Goal: Task Accomplishment & Management: Manage account settings

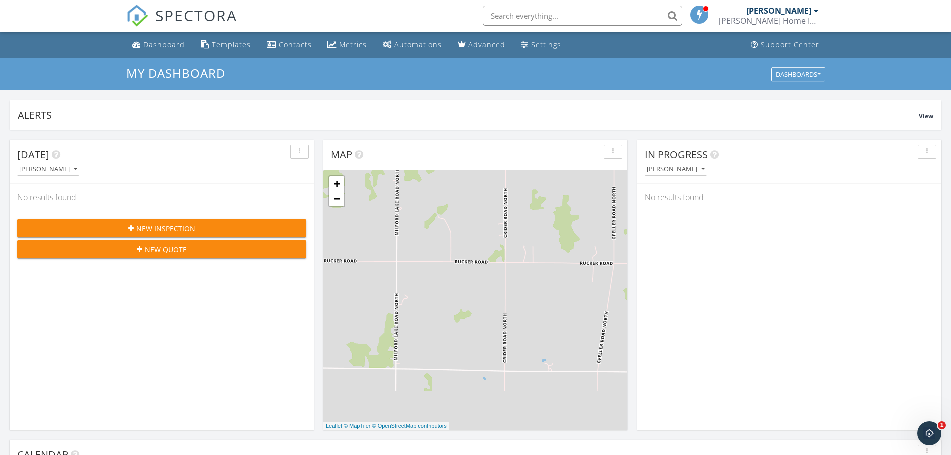
click at [735, 23] on div "[PERSON_NAME] Home Inspection Services LLC" at bounding box center [769, 21] width 100 height 10
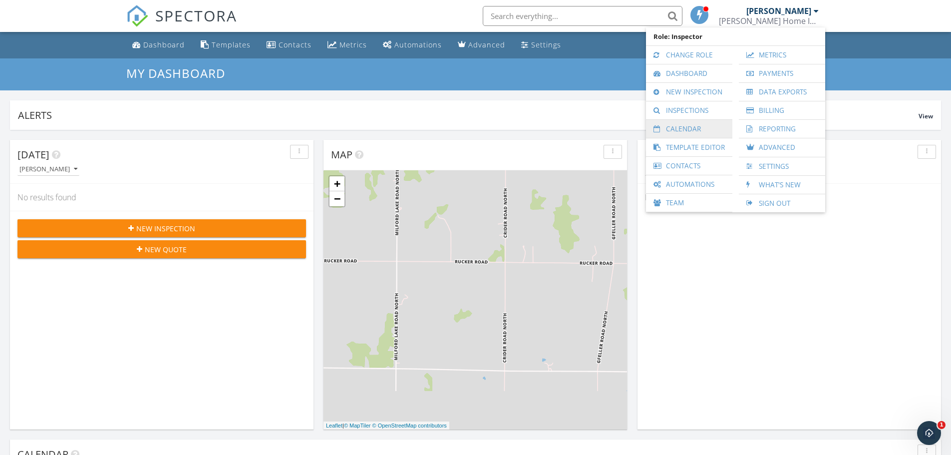
click at [694, 126] on link "Calendar" at bounding box center [689, 129] width 76 height 18
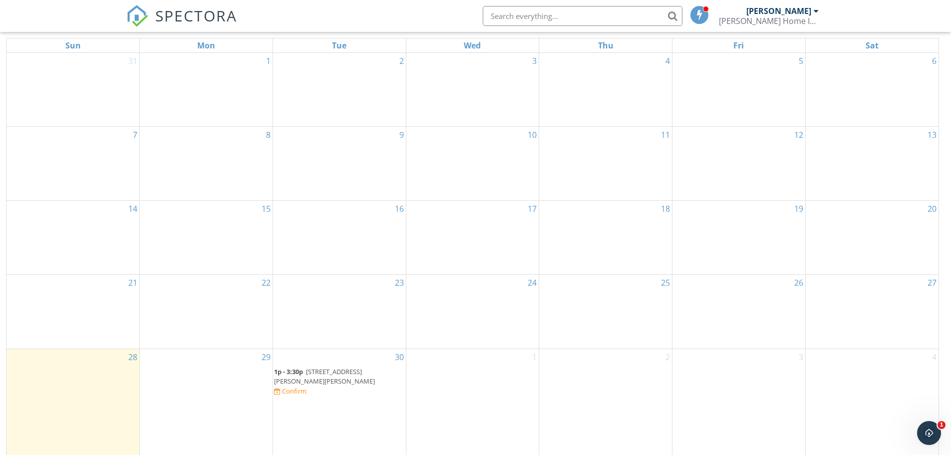
scroll to position [133, 0]
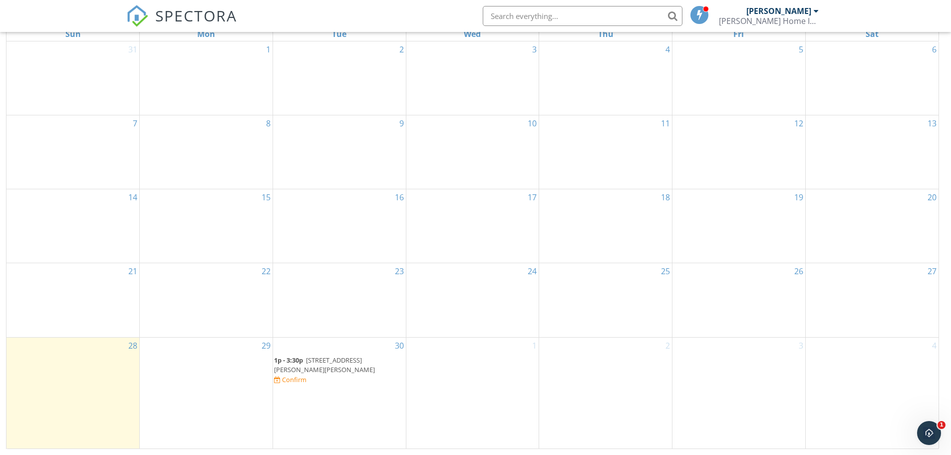
click at [352, 372] on span "[STREET_ADDRESS][PERSON_NAME][PERSON_NAME]" at bounding box center [324, 364] width 101 height 18
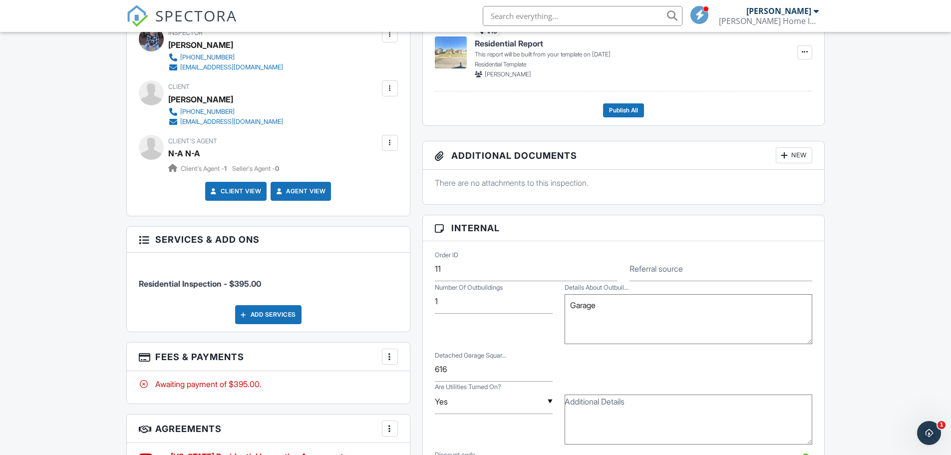
scroll to position [299, 0]
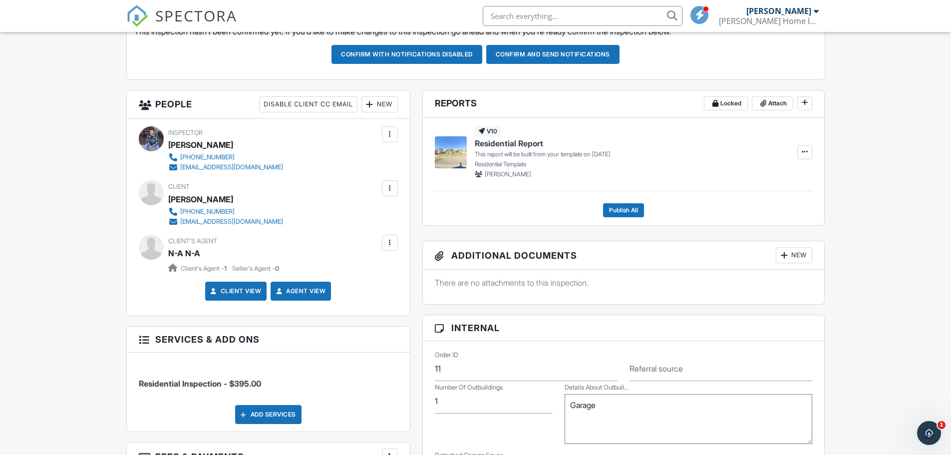
click at [182, 252] on div "N-A N-A" at bounding box center [184, 253] width 32 height 15
click at [450, 154] on img at bounding box center [451, 152] width 32 height 32
click at [227, 222] on div "[EMAIL_ADDRESS][DOMAIN_NAME]" at bounding box center [231, 222] width 103 height 8
click at [268, 70] on div "This inspection hasn't been confirmed yet. If you'd like to make changes to thi…" at bounding box center [476, 48] width 698 height 61
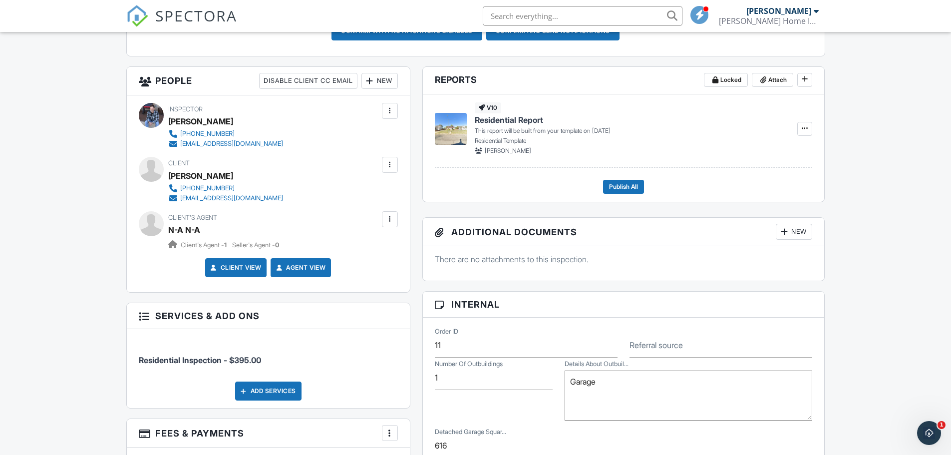
scroll to position [349, 0]
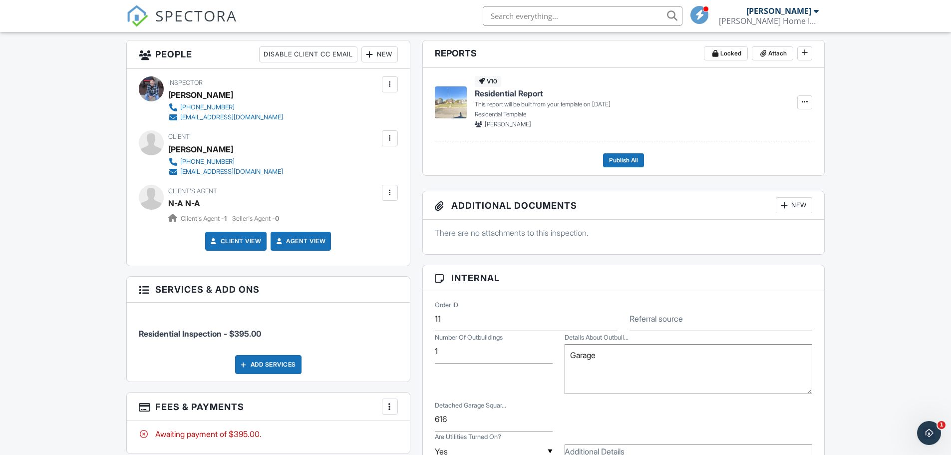
click at [388, 141] on div at bounding box center [390, 138] width 10 height 10
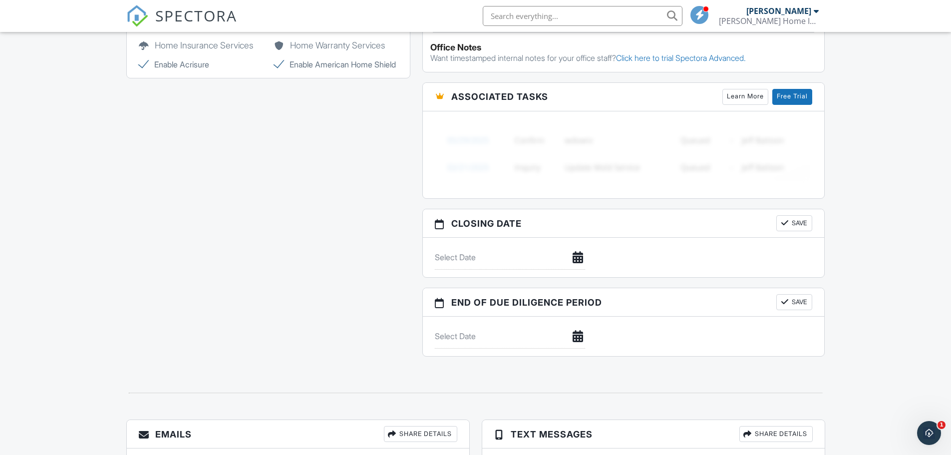
scroll to position [1046, 0]
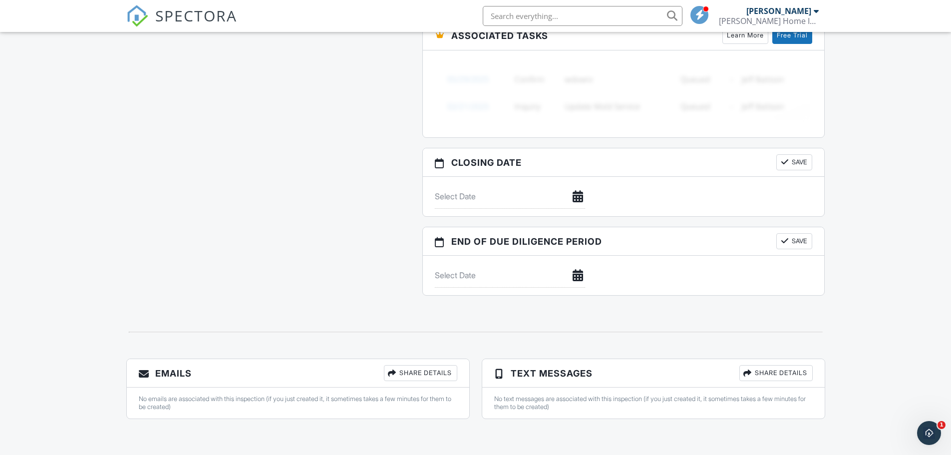
click at [171, 376] on h3 "Emails Share Details" at bounding box center [298, 373] width 342 height 28
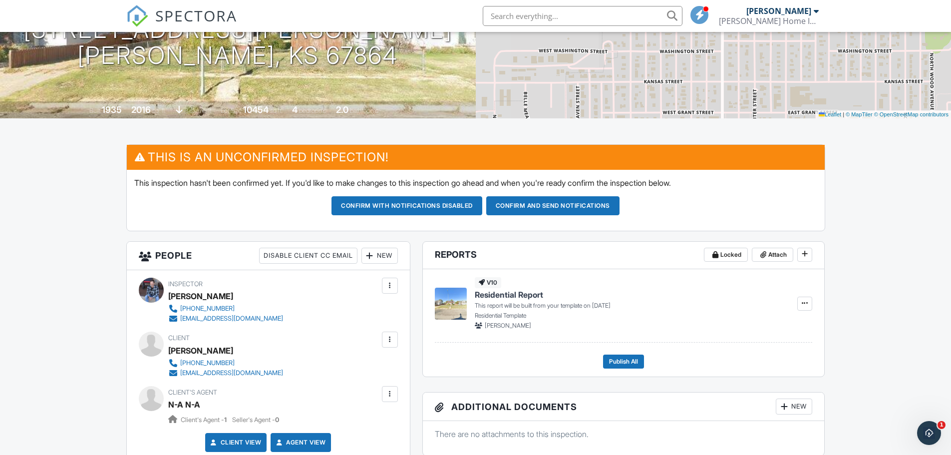
scroll to position [198, 0]
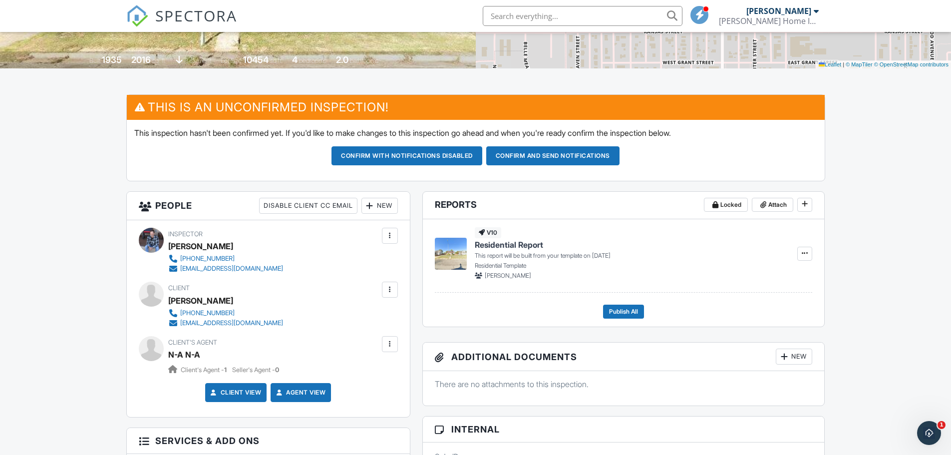
click at [384, 291] on div at bounding box center [390, 289] width 16 height 16
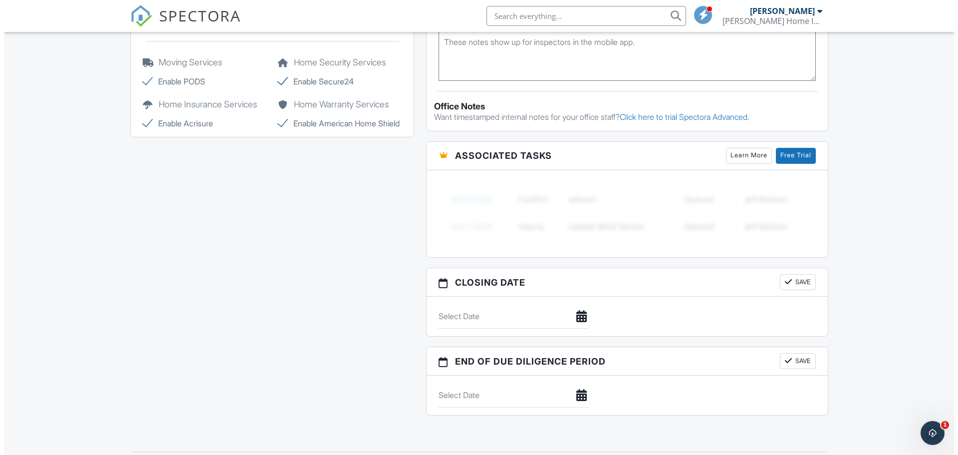
scroll to position [1046, 0]
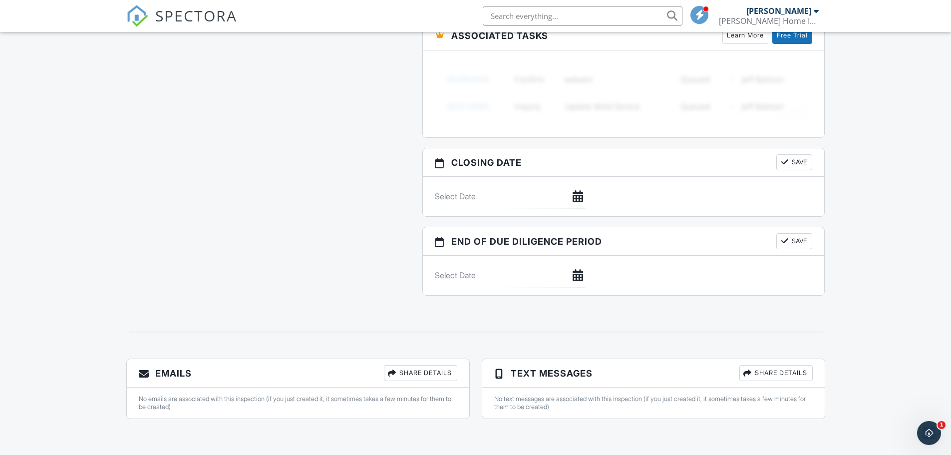
click at [429, 372] on div "Share Details" at bounding box center [420, 373] width 73 height 16
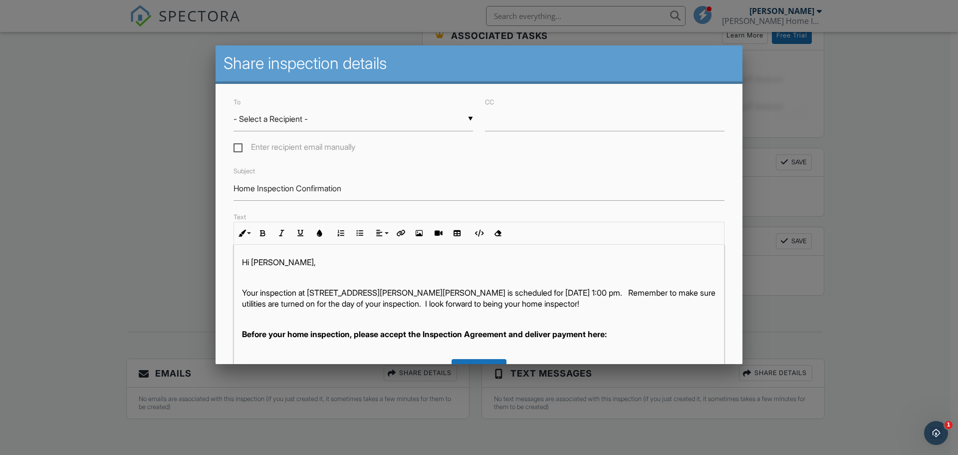
click at [319, 125] on div "▼ - Select a Recipient - - Select a Recipient - JayShawn Jordan (Client) N-A N-…" at bounding box center [354, 119] width 240 height 24
click at [322, 139] on span "[PERSON_NAME] (Client)" at bounding box center [352, 144] width 236 height 25
type input "[PERSON_NAME] (Client)"
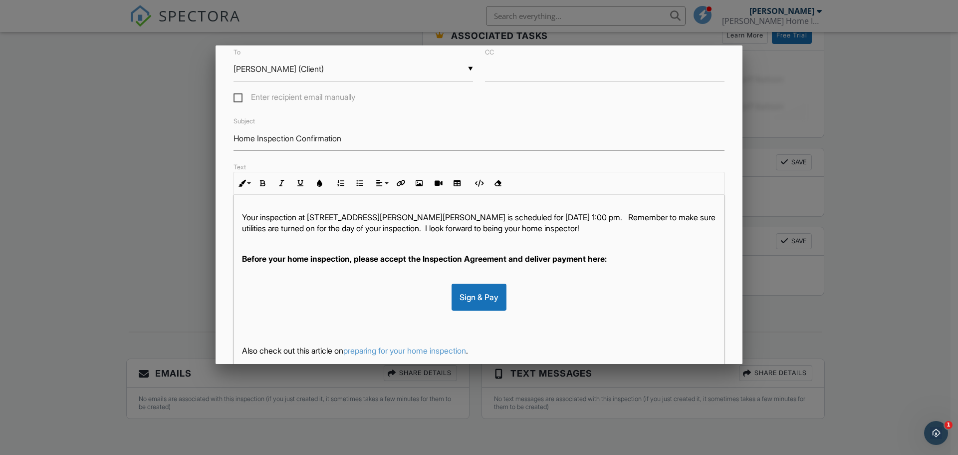
scroll to position [196, 0]
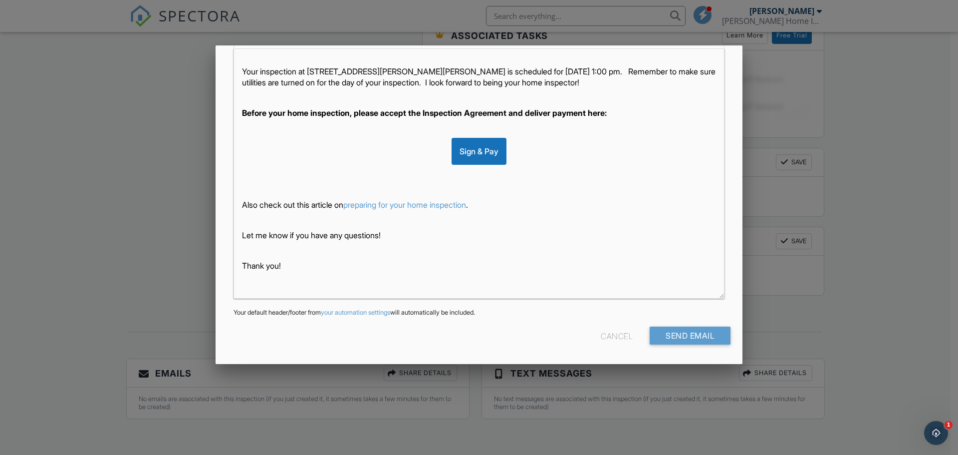
click at [428, 248] on p at bounding box center [479, 250] width 474 height 11
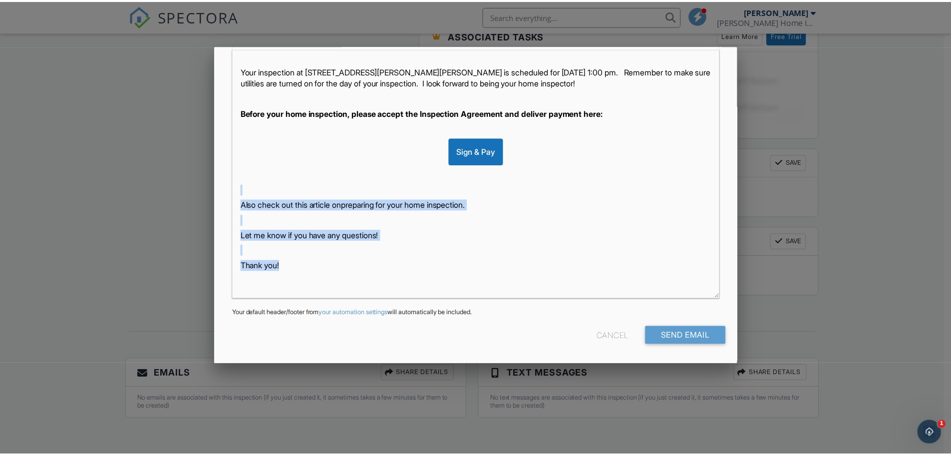
scroll to position [0, 0]
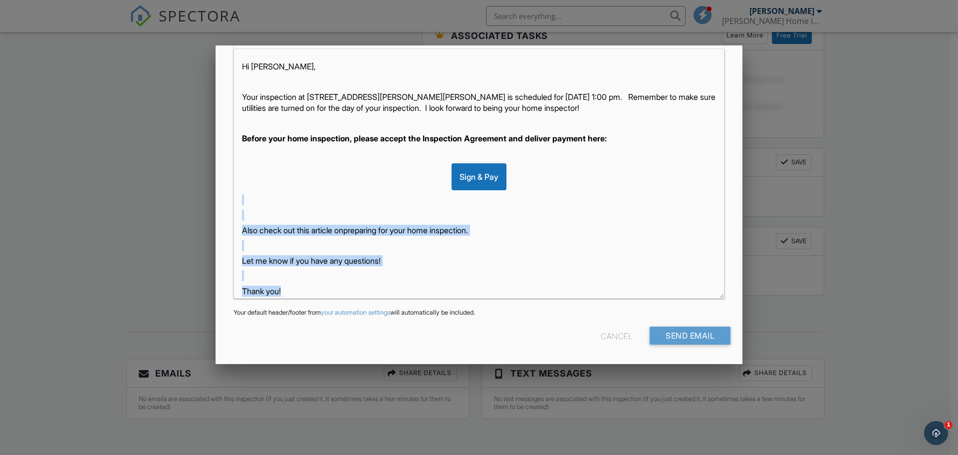
drag, startPoint x: 316, startPoint y: 263, endPoint x: 273, endPoint y: 193, distance: 82.4
click at [273, 193] on div "Hi JayShawn, Your inspection at 515 N Fowler St, Meade, KS 67864 is scheduled f…" at bounding box center [479, 186] width 490 height 274
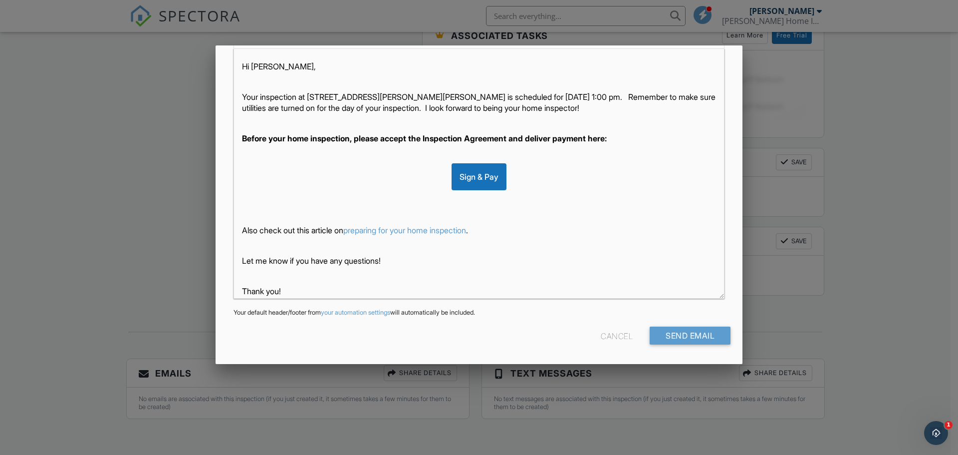
click at [141, 129] on div at bounding box center [479, 234] width 958 height 568
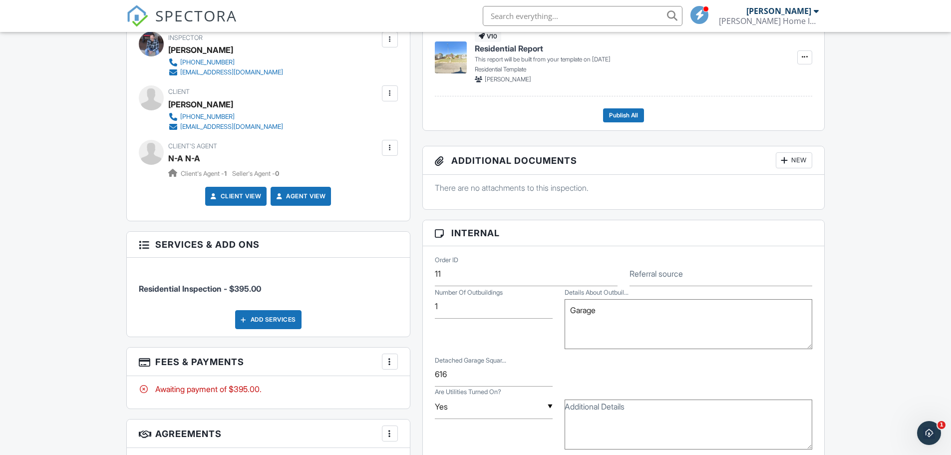
scroll to position [348, 0]
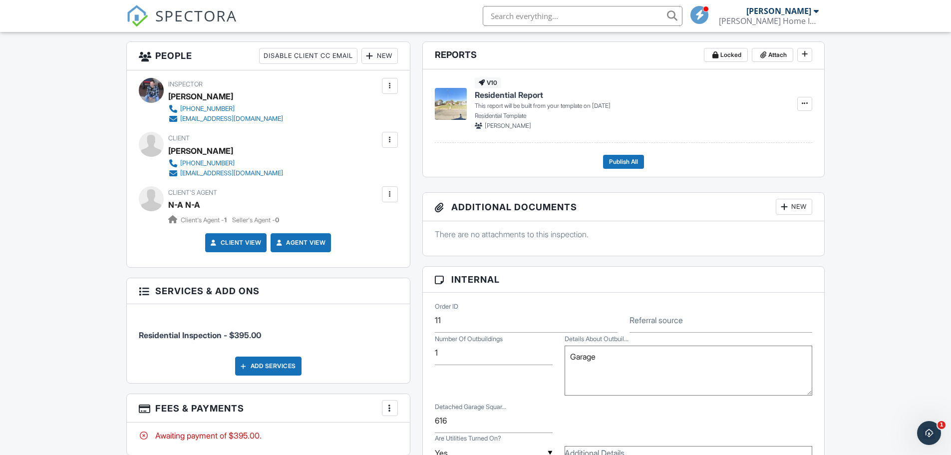
click at [247, 172] on div "[EMAIL_ADDRESS][DOMAIN_NAME]" at bounding box center [231, 173] width 103 height 8
drag, startPoint x: 258, startPoint y: 176, endPoint x: 182, endPoint y: 175, distance: 76.4
click at [182, 175] on div "865-910-2122 jordantulsa7@gmail.com" at bounding box center [229, 168] width 123 height 20
click at [216, 172] on div "[EMAIL_ADDRESS][DOMAIN_NAME]" at bounding box center [231, 173] width 103 height 8
click at [262, 174] on div "Client JayShawn Jordan 865-910-2122 jordantulsa7@gmail.com" at bounding box center [249, 155] width 163 height 46
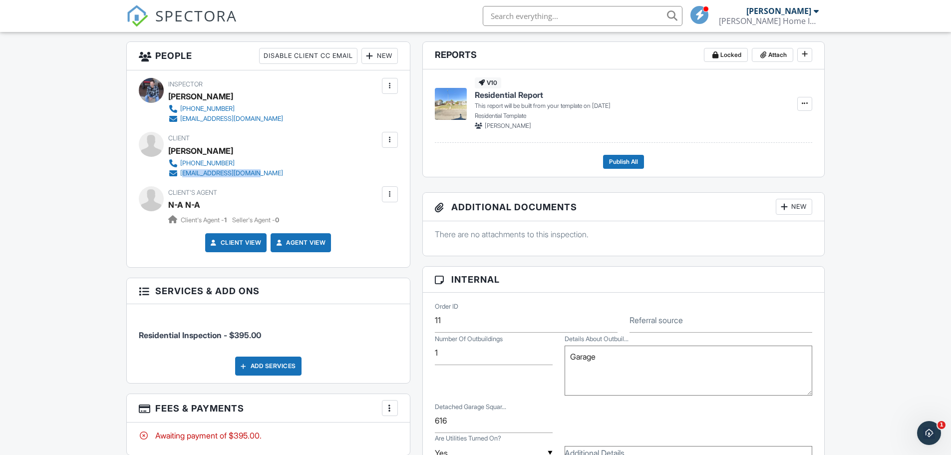
drag, startPoint x: 257, startPoint y: 174, endPoint x: 182, endPoint y: 176, distance: 75.9
click at [182, 176] on div "865-910-2122 jordantulsa7@gmail.com" at bounding box center [229, 168] width 123 height 20
click at [189, 172] on div "[EMAIL_ADDRESS][DOMAIN_NAME]" at bounding box center [231, 173] width 103 height 8
drag, startPoint x: 321, startPoint y: 149, endPoint x: 207, endPoint y: 163, distance: 115.1
click at [319, 151] on div "Client JayShawn Jordan 865-910-2122 jordantulsa7@gmail.com" at bounding box center [268, 155] width 259 height 46
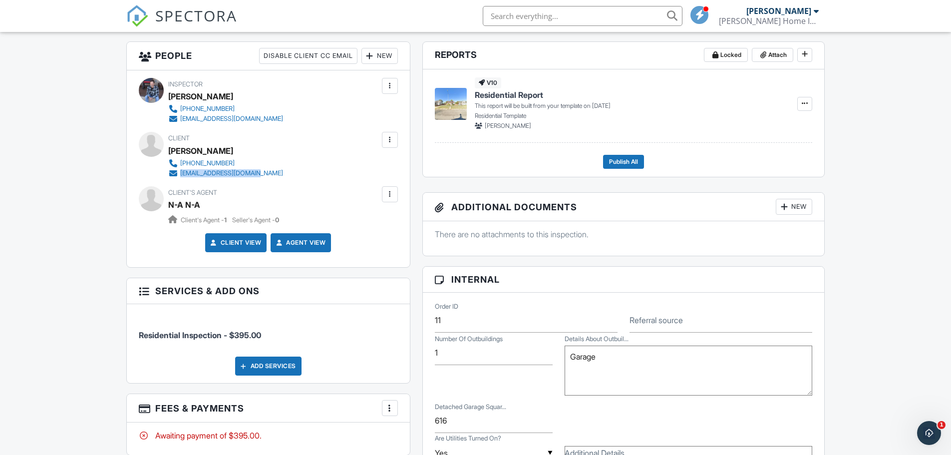
drag, startPoint x: 256, startPoint y: 176, endPoint x: 180, endPoint y: 175, distance: 76.4
click at [180, 175] on div "865-910-2122 jordantulsa7@gmail.com" at bounding box center [229, 168] width 123 height 20
copy div "[EMAIL_ADDRESS][DOMAIN_NAME]"
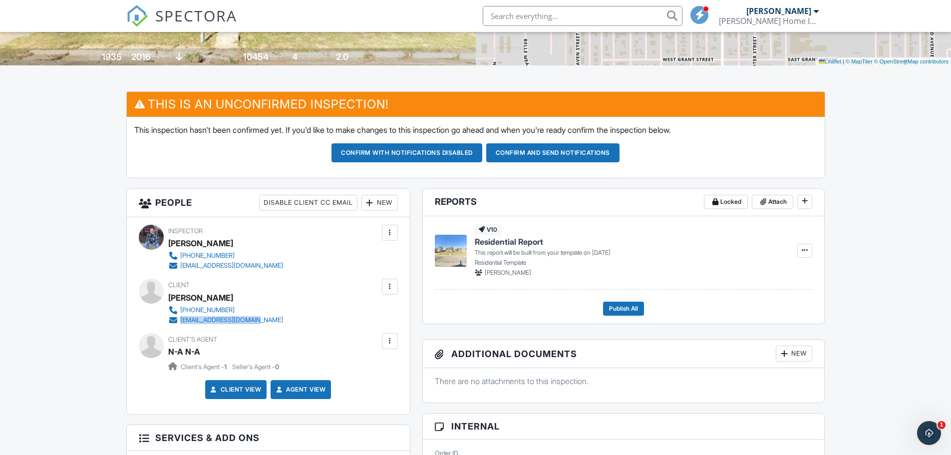
scroll to position [198, 0]
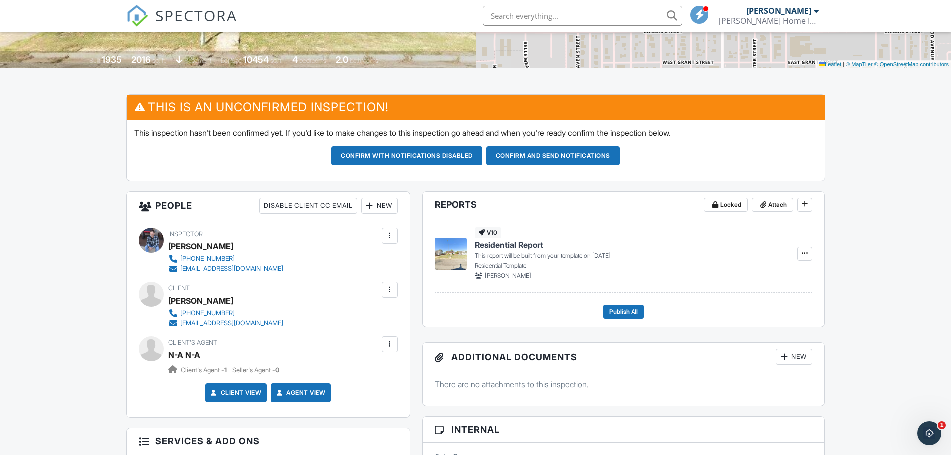
click at [389, 293] on div at bounding box center [390, 289] width 10 height 10
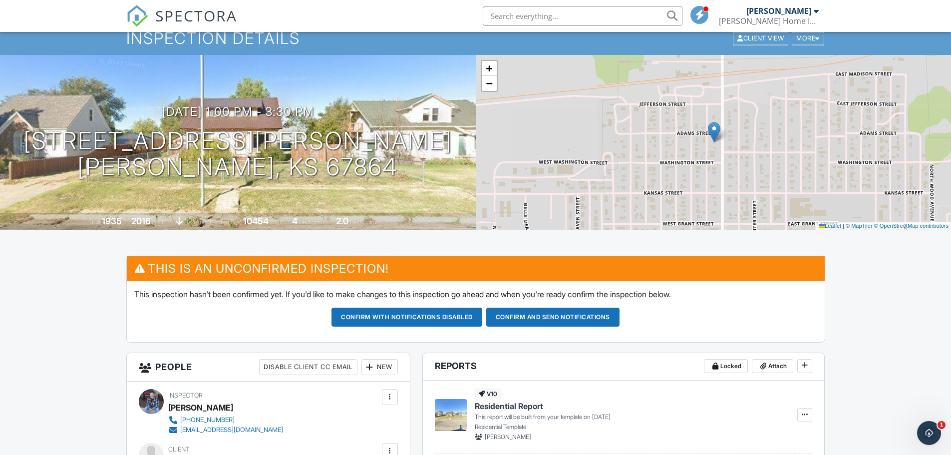
scroll to position [0, 0]
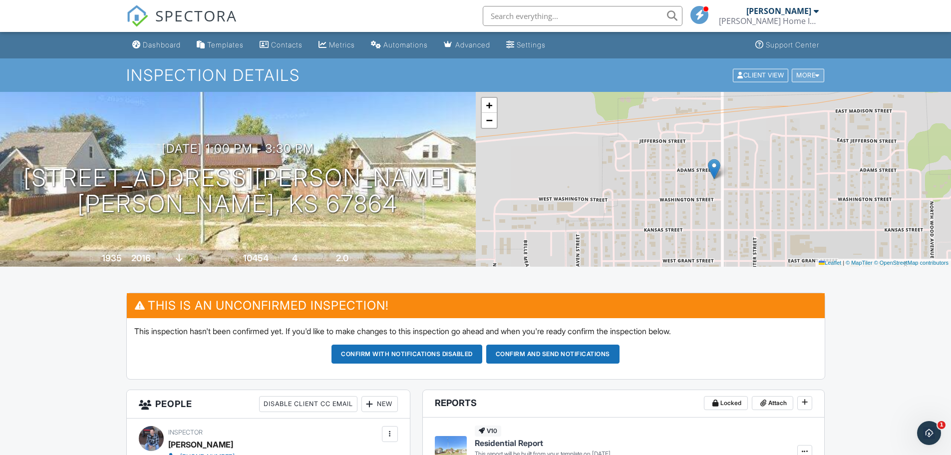
click at [803, 78] on div "More" at bounding box center [807, 74] width 32 height 13
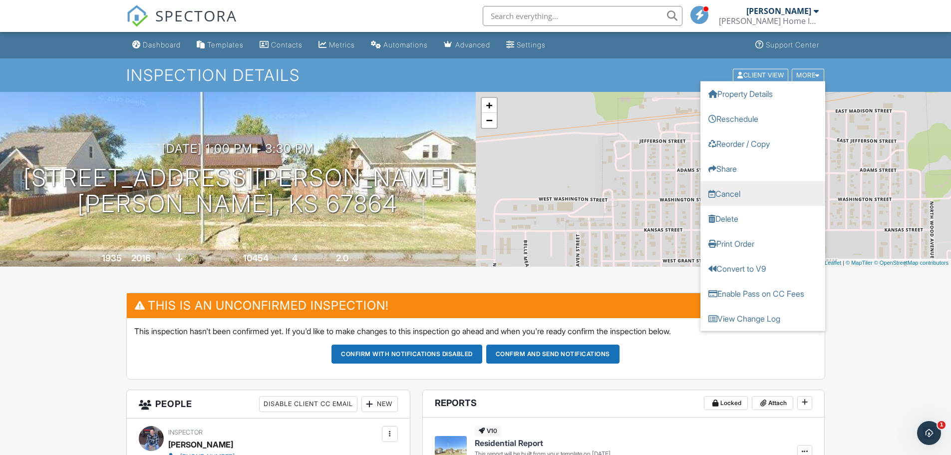
click at [763, 187] on link "Cancel" at bounding box center [762, 193] width 125 height 25
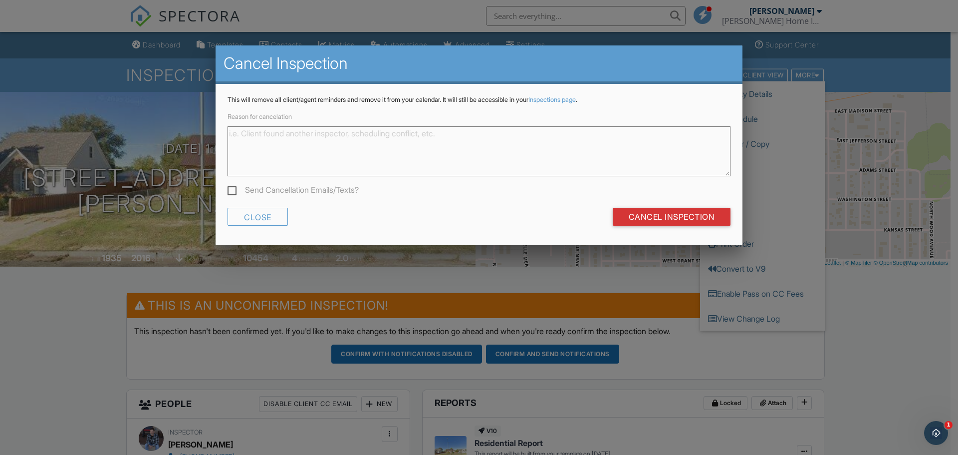
click at [142, 271] on div at bounding box center [479, 234] width 958 height 568
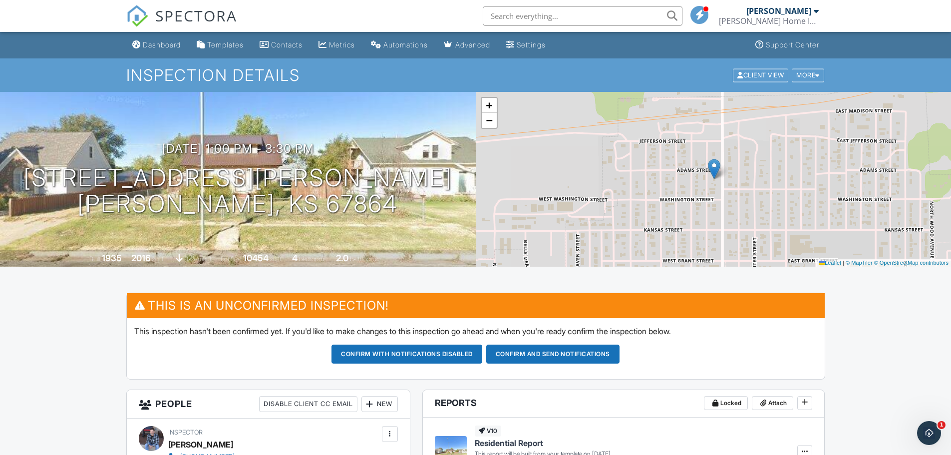
click at [802, 21] on div "[PERSON_NAME] Home Inspection Services LLC" at bounding box center [769, 21] width 100 height 10
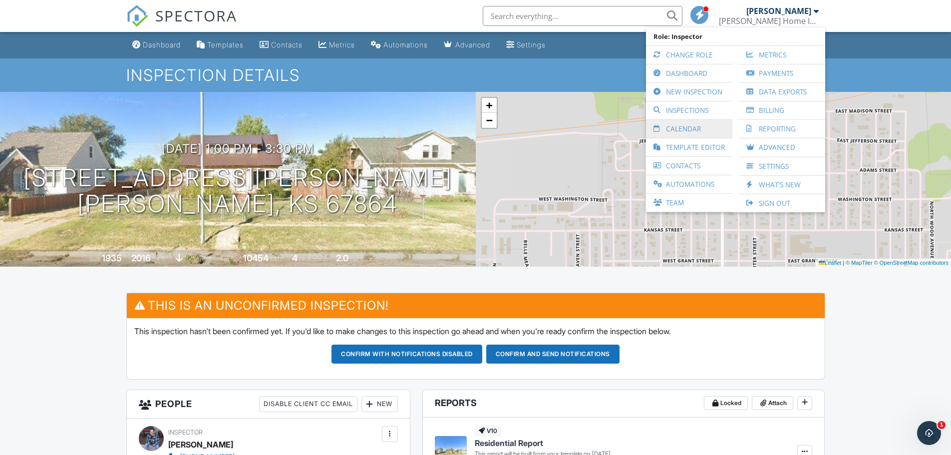
click at [704, 127] on link "Calendar" at bounding box center [689, 129] width 76 height 18
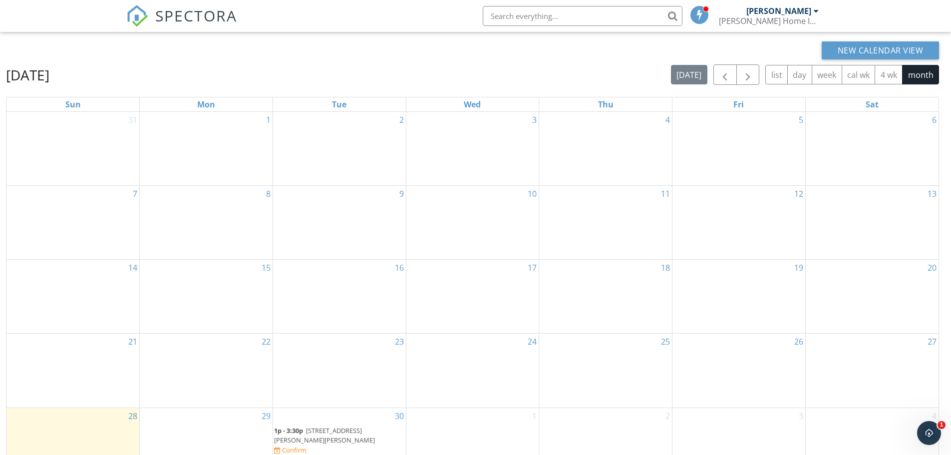
scroll to position [133, 0]
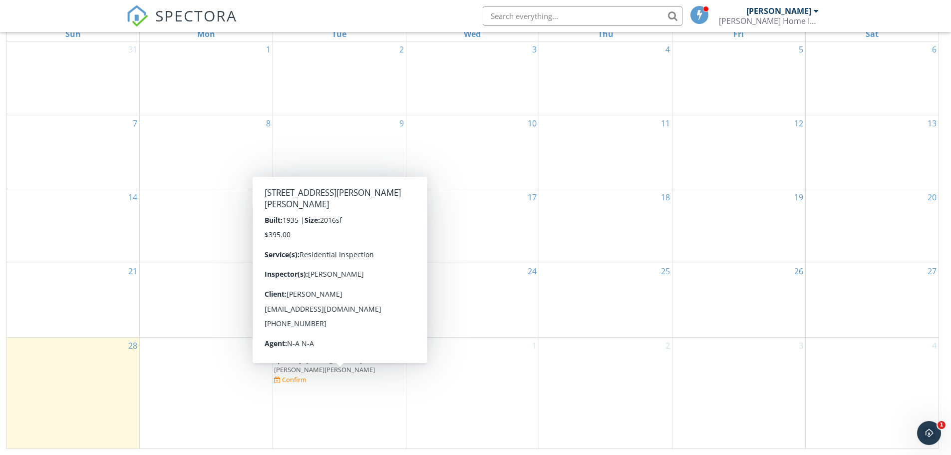
click at [384, 398] on div "30 1p - 3:30p 515 N Fowler St, Meade 67864 Confirm" at bounding box center [339, 392] width 133 height 111
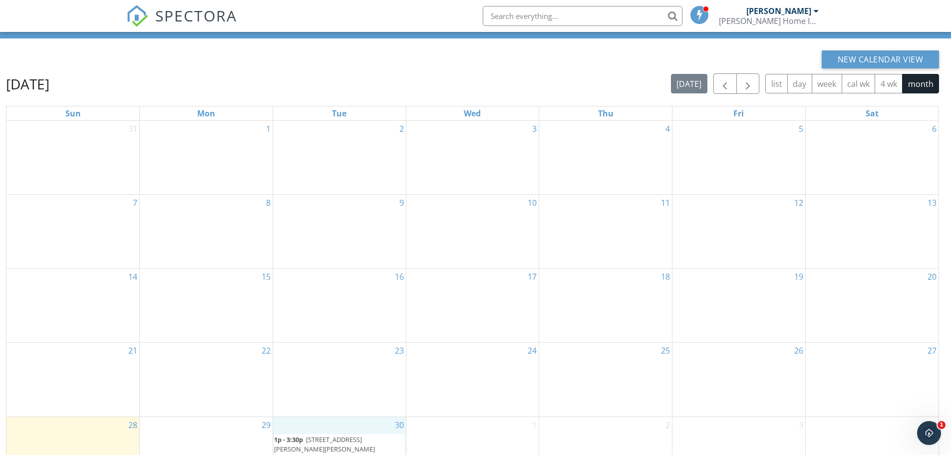
scroll to position [0, 0]
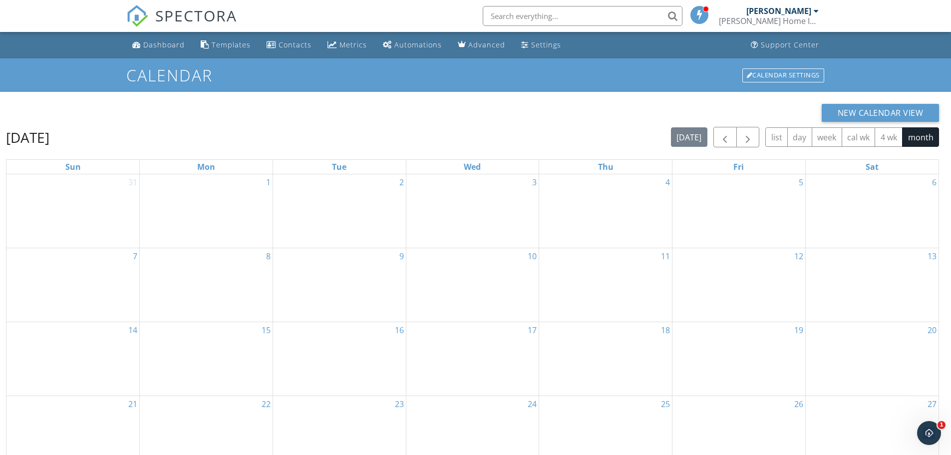
click at [811, 16] on div "[PERSON_NAME] Home Inspection Services LLC" at bounding box center [769, 21] width 100 height 10
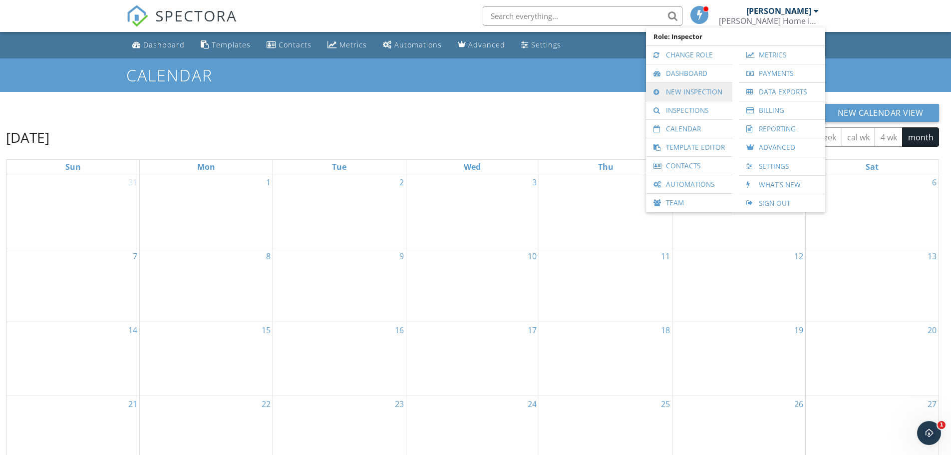
click at [701, 85] on link "New Inspection" at bounding box center [689, 92] width 76 height 18
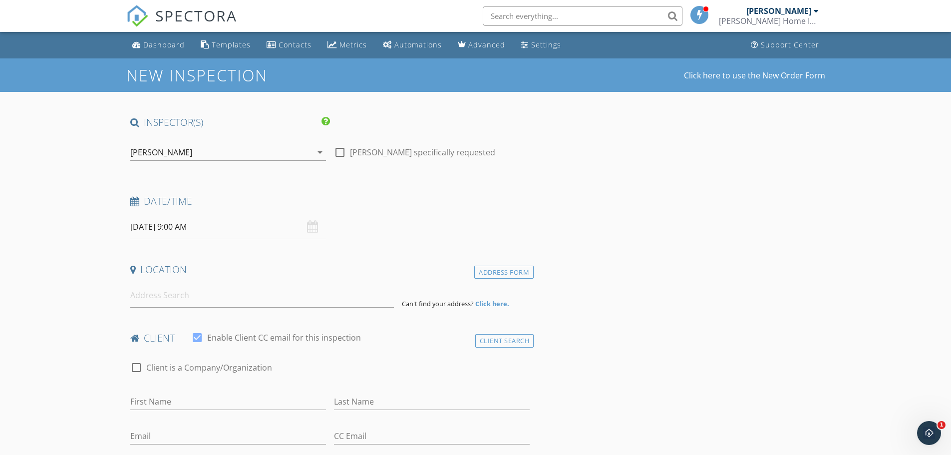
click at [781, 4] on div "[PERSON_NAME] Home Inspection Services LLC" at bounding box center [769, 16] width 100 height 32
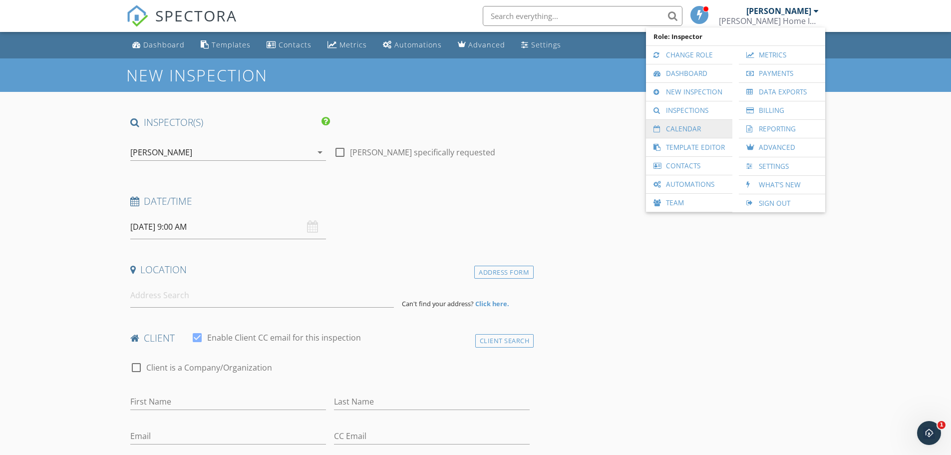
click at [692, 125] on link "Calendar" at bounding box center [689, 129] width 76 height 18
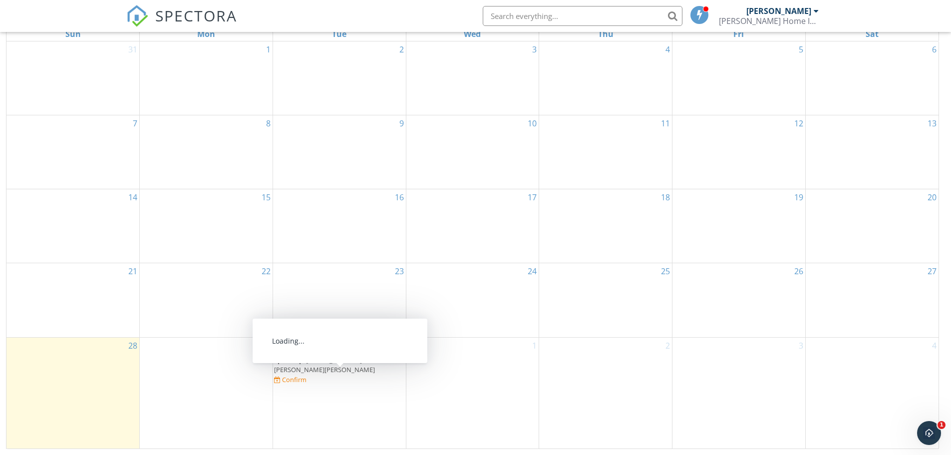
click at [330, 374] on span "[STREET_ADDRESS][PERSON_NAME][PERSON_NAME]" at bounding box center [324, 364] width 101 height 18
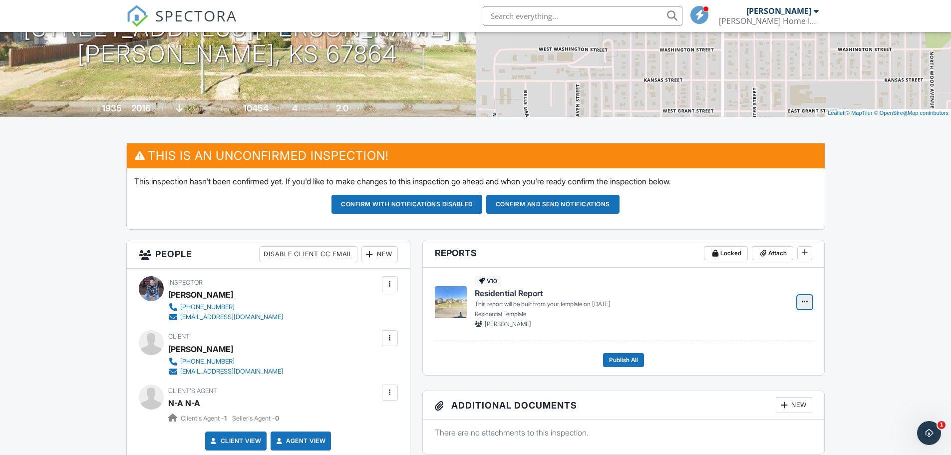
click at [799, 301] on button at bounding box center [804, 302] width 15 height 14
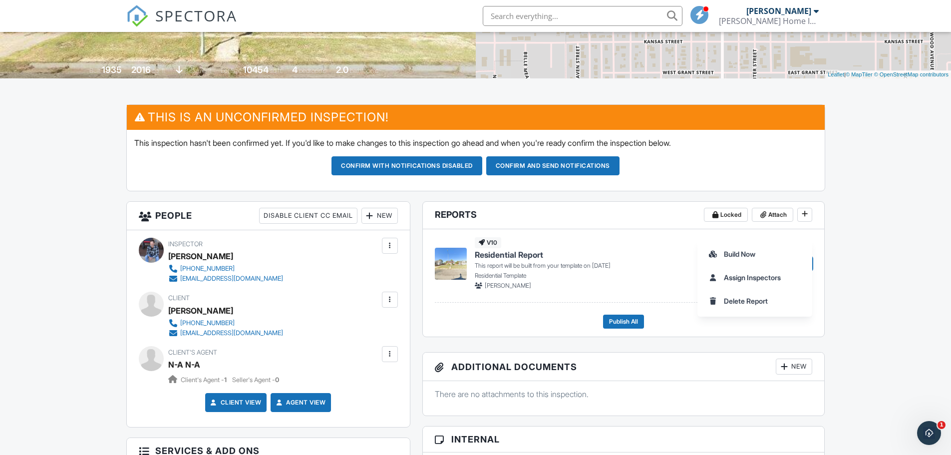
scroll to position [250, 0]
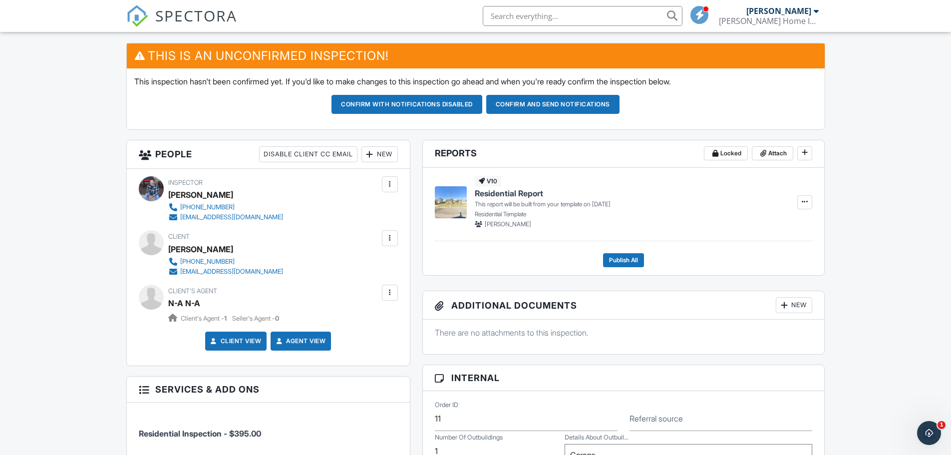
click at [393, 234] on div at bounding box center [390, 238] width 10 height 10
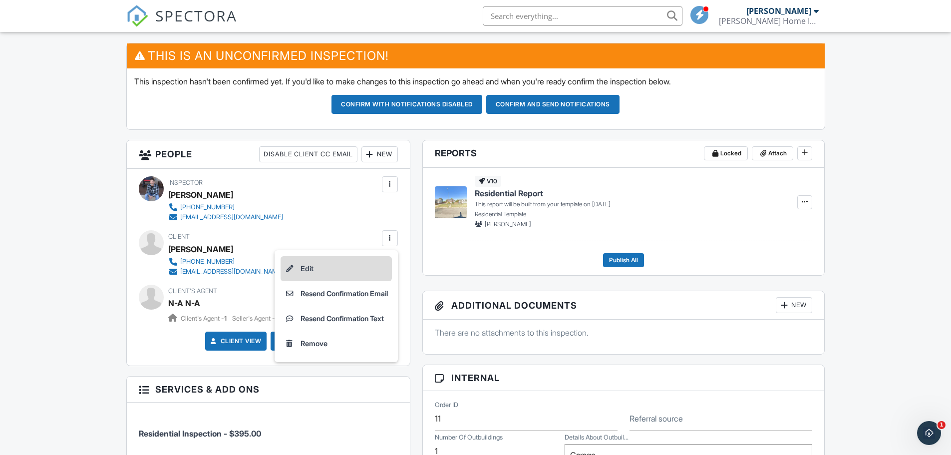
click at [342, 265] on li "Edit" at bounding box center [335, 268] width 111 height 25
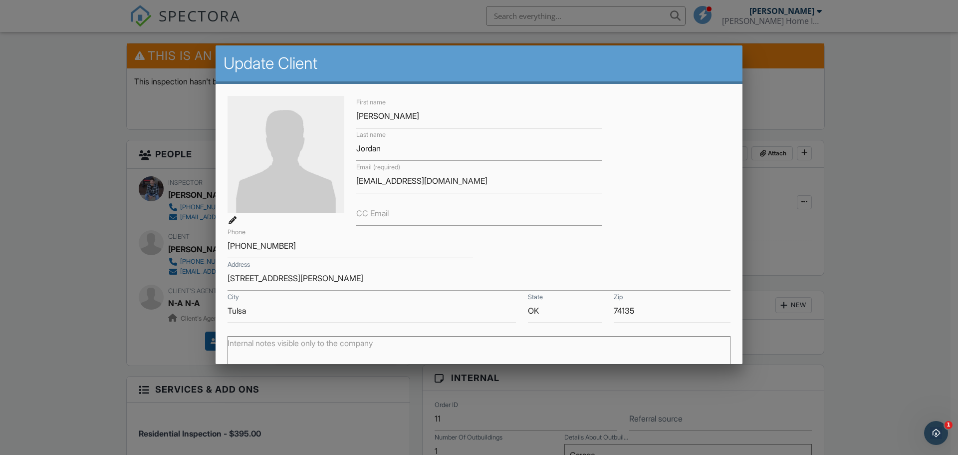
click at [66, 171] on div at bounding box center [479, 234] width 958 height 568
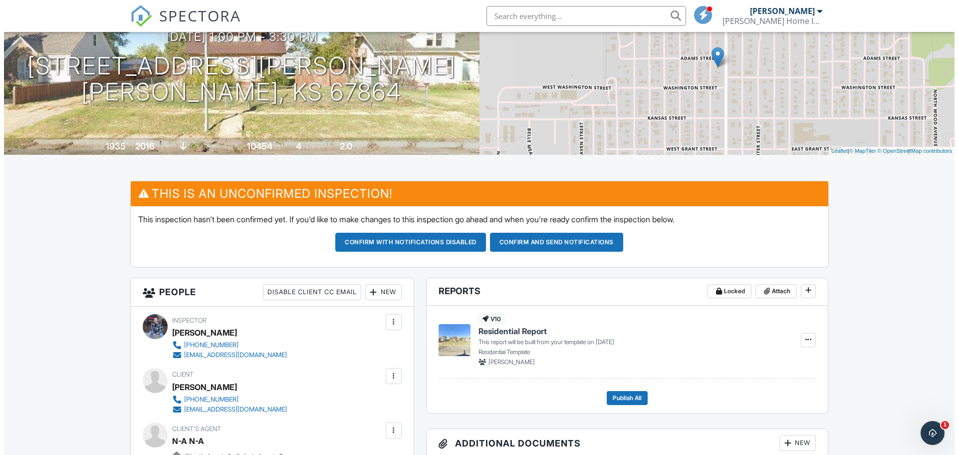
scroll to position [0, 0]
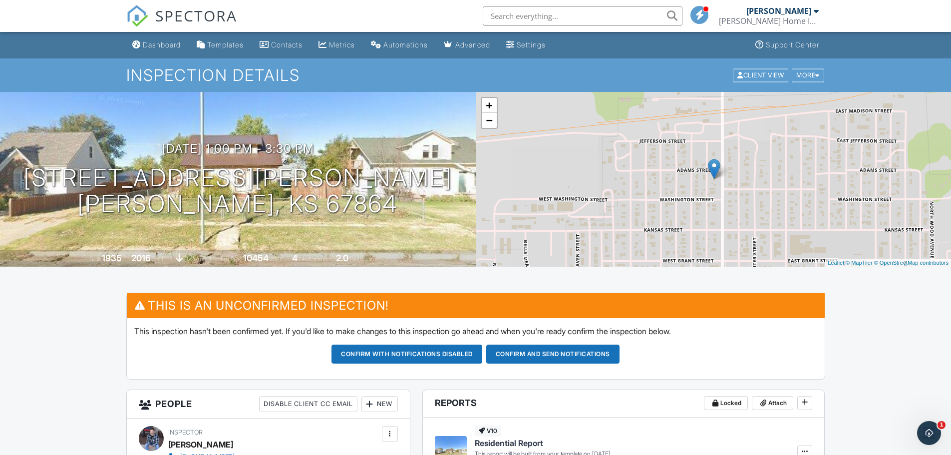
click at [796, 13] on div "[PERSON_NAME]" at bounding box center [778, 11] width 65 height 10
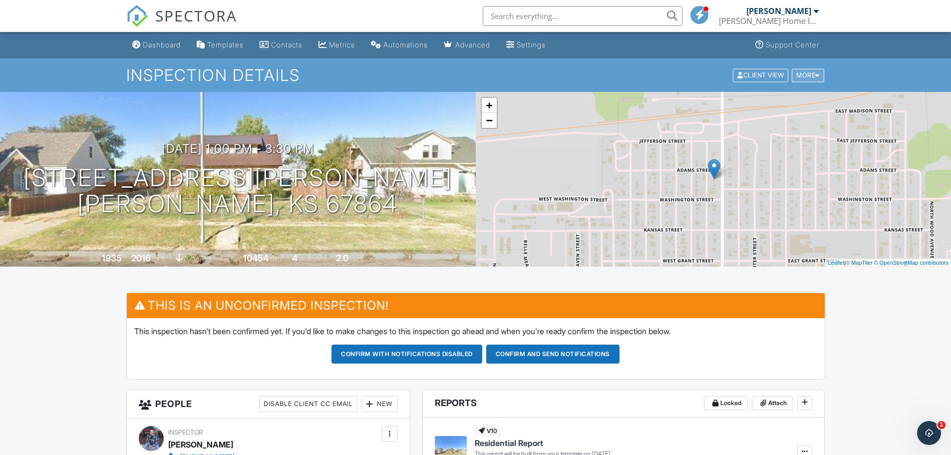
click at [815, 76] on div at bounding box center [817, 75] width 4 height 6
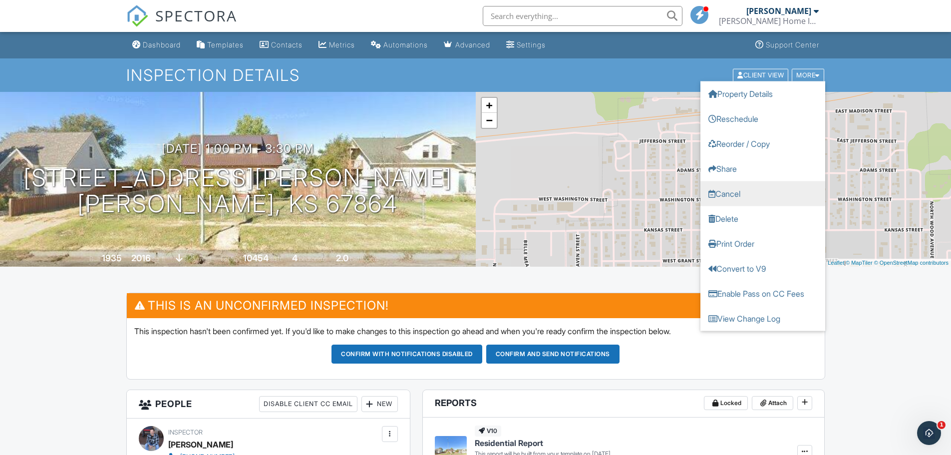
click at [757, 192] on link "Cancel" at bounding box center [762, 193] width 125 height 25
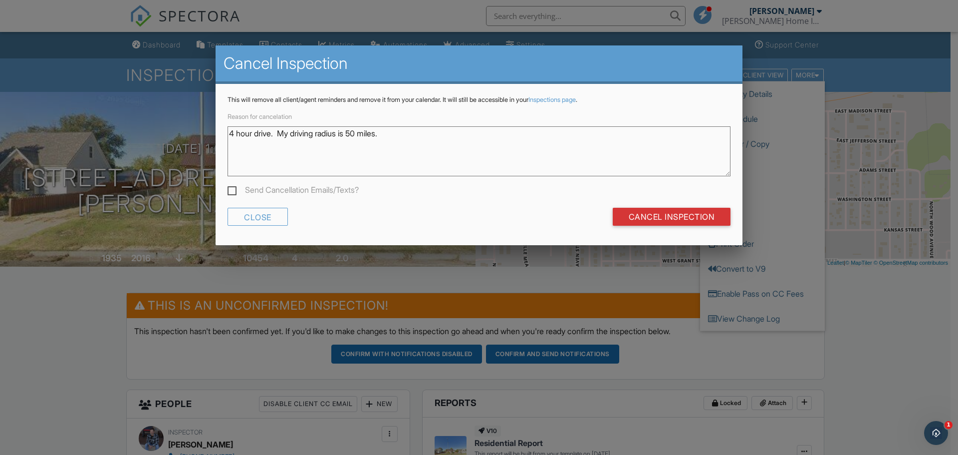
type textarea "4 hour drive. My driving radius is 50 miles."
click at [234, 189] on label "Send Cancellation Emails/Texts?" at bounding box center [293, 191] width 131 height 12
click at [234, 189] on input "Send Cancellation Emails/Texts?" at bounding box center [231, 191] width 6 height 6
checkbox input "true"
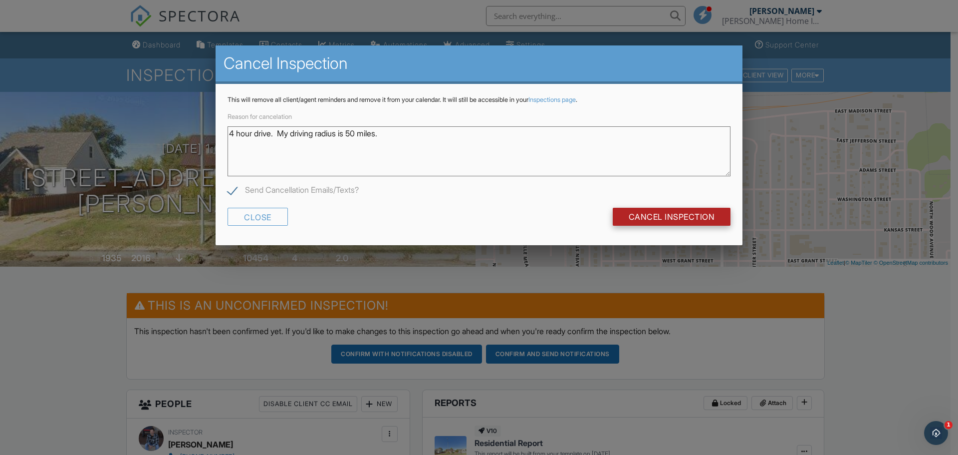
click at [644, 214] on input "Cancel Inspection" at bounding box center [672, 217] width 118 height 18
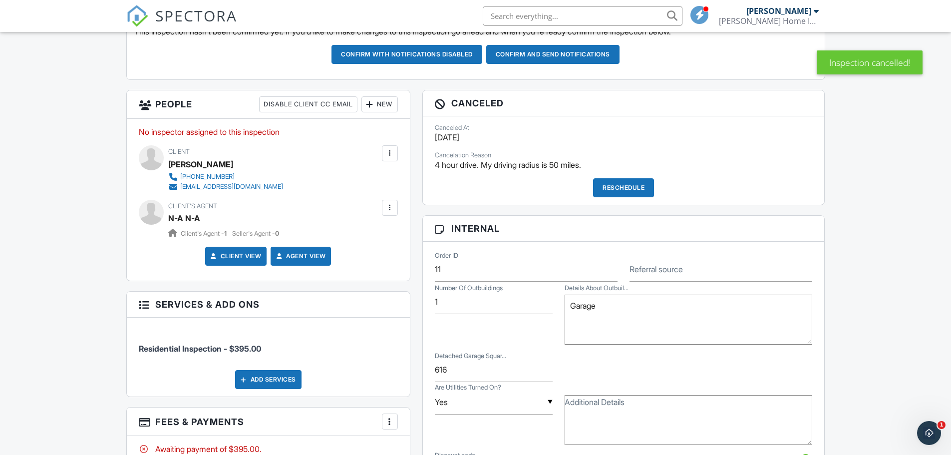
scroll to position [499, 0]
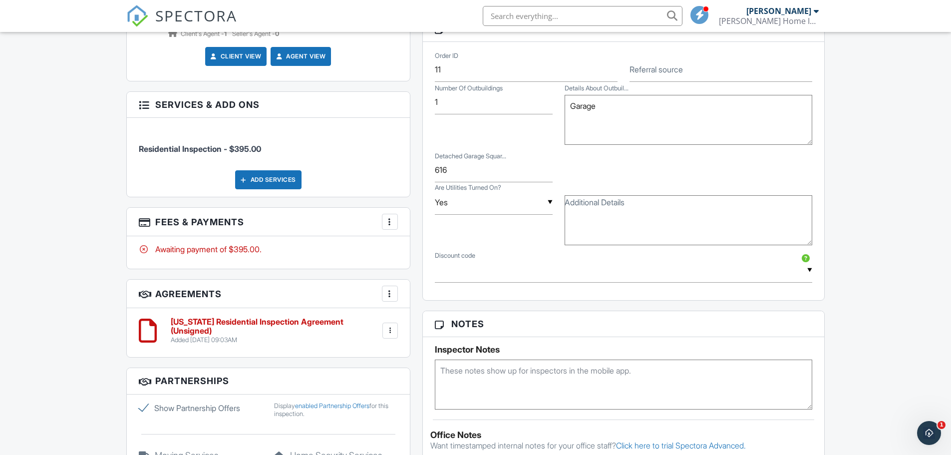
click at [393, 220] on div at bounding box center [390, 222] width 10 height 10
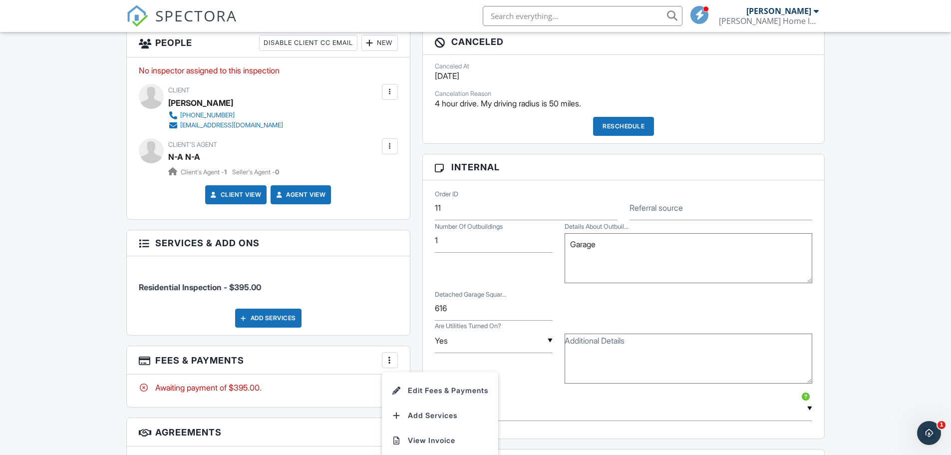
scroll to position [250, 0]
